Goal: Contribute content: Add original content to the website for others to see

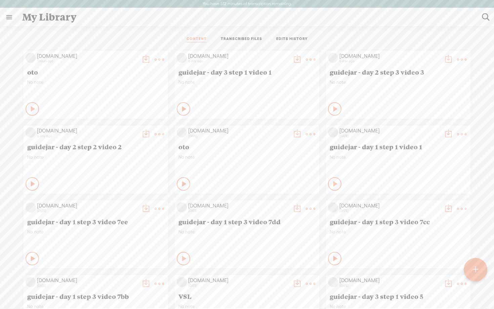
click at [473, 268] on t at bounding box center [475, 269] width 6 height 15
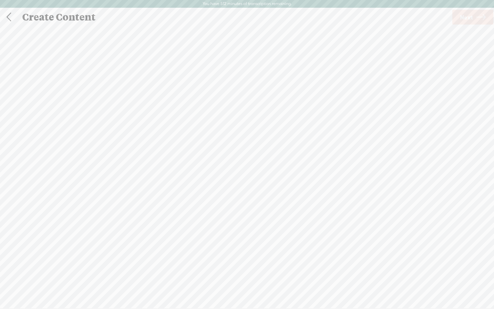
scroll to position [0, 0]
click at [206, 185] on span "browse" at bounding box center [203, 186] width 17 height 6
click at [472, 19] on span "Next" at bounding box center [466, 16] width 13 height 17
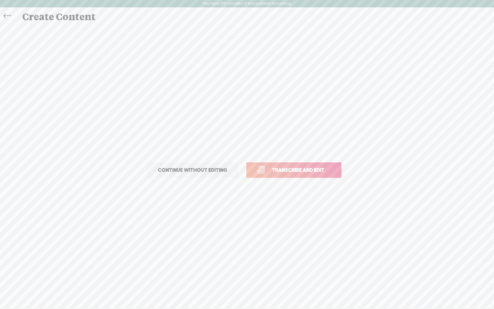
click at [316, 175] on link "Transcribe and edit" at bounding box center [293, 169] width 95 height 15
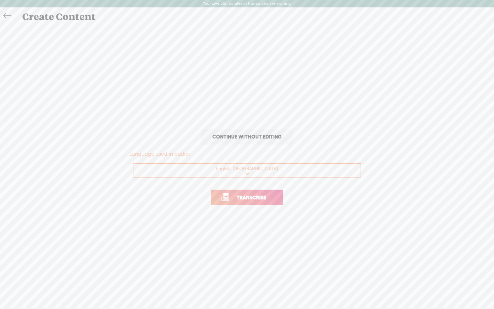
click at [259, 201] on span "Transcribe" at bounding box center [251, 197] width 44 height 8
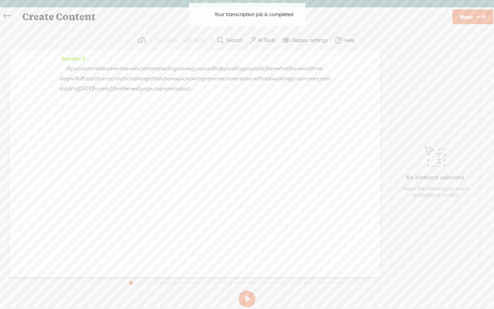
drag, startPoint x: 74, startPoint y: 69, endPoint x: 23, endPoint y: 67, distance: 50.7
click at [23, 67] on div "Speaker 0 · · · · · if you're an online advertiser who's interested in growing …" at bounding box center [194, 163] width 371 height 227
click at [195, 94] on span at bounding box center [201, 89] width 13 height 10
click at [194, 94] on span "·" at bounding box center [194, 89] width 1 height 10
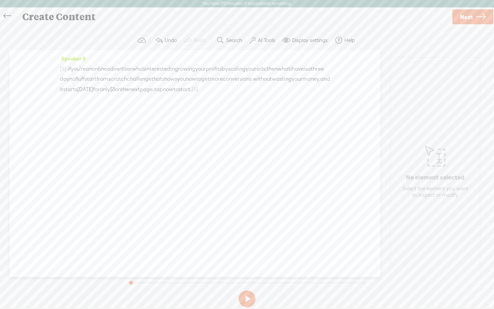
click at [68, 67] on span "·" at bounding box center [66, 69] width 1 height 10
click at [255, 40] on span at bounding box center [252, 40] width 7 height 8
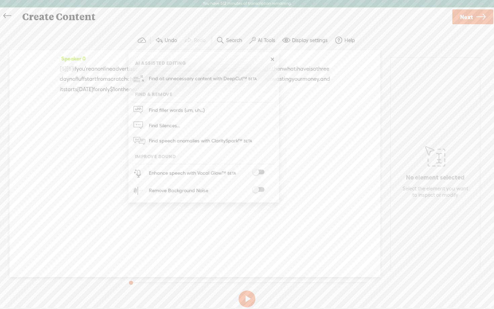
click at [259, 168] on div "Enhance speech with Vocal Glow™" at bounding box center [210, 172] width 129 height 17
click at [261, 183] on div "Remove Background Noise" at bounding box center [210, 190] width 129 height 17
click at [261, 189] on span at bounding box center [258, 189] width 12 height 5
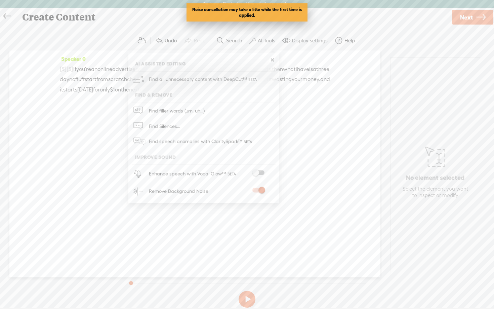
click at [261, 172] on span at bounding box center [258, 172] width 12 height 5
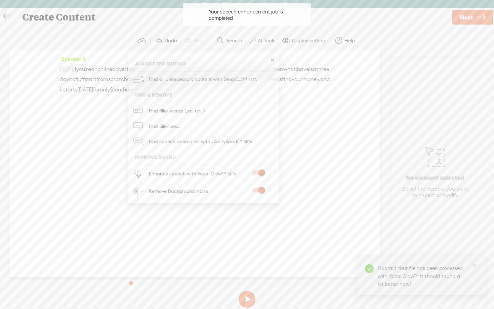
click at [250, 304] on button at bounding box center [246, 298] width 17 height 17
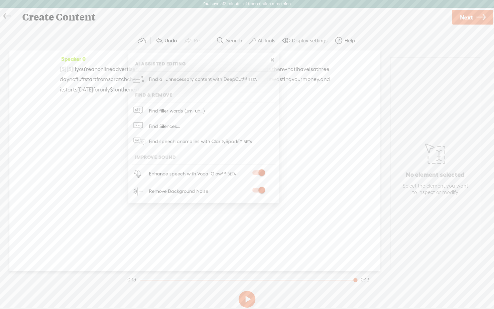
click at [467, 15] on span "Next" at bounding box center [466, 17] width 13 height 17
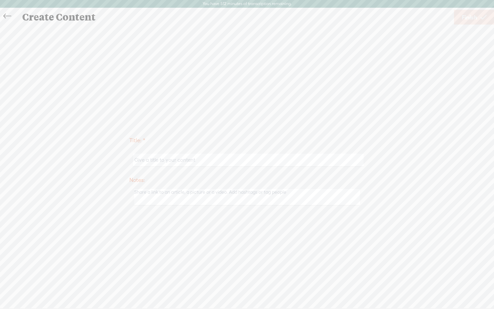
click at [212, 159] on input "text" at bounding box center [248, 159] width 230 height 13
click at [295, 137] on label "Title: *" at bounding box center [246, 141] width 235 height 14
click at [144, 162] on input "AD-scale-your-ads" at bounding box center [248, 159] width 230 height 13
type input "scale-your-ads"
click at [273, 81] on div "Title: * scale-your-ads Notes: Save as a draft content Publish: Warning: Narrat…" at bounding box center [247, 170] width 480 height 289
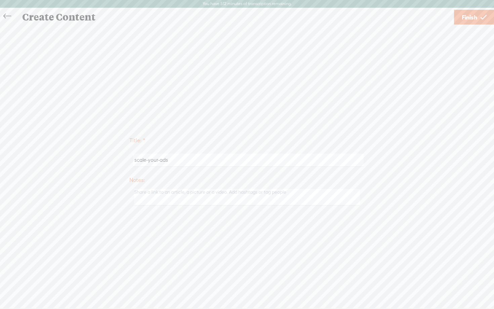
click at [472, 19] on span "Finish" at bounding box center [468, 17] width 15 height 17
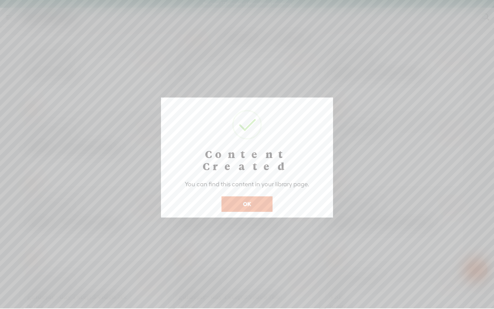
click at [236, 196] on button "OK" at bounding box center [246, 203] width 51 height 15
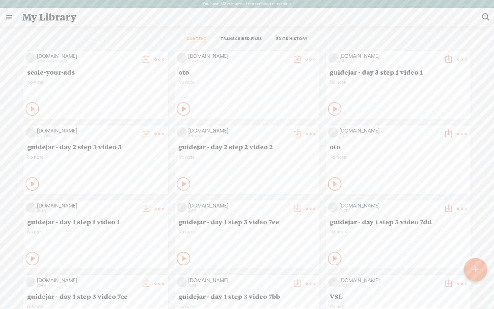
click at [141, 56] on t at bounding box center [145, 59] width 9 height 9
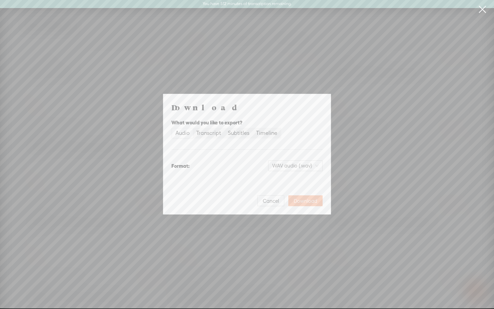
click at [311, 202] on span "Download" at bounding box center [306, 200] width 24 height 7
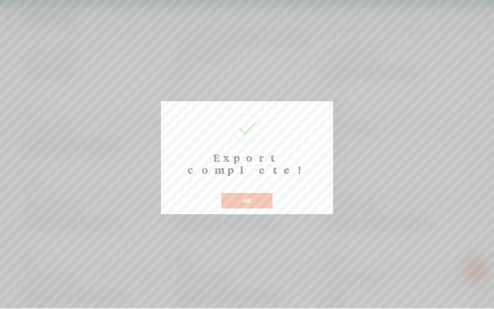
click at [256, 193] on button "OK" at bounding box center [246, 200] width 51 height 15
